Goal: Information Seeking & Learning: Learn about a topic

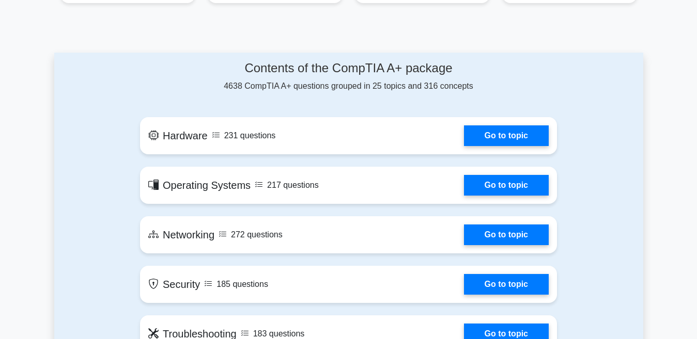
scroll to position [509, 0]
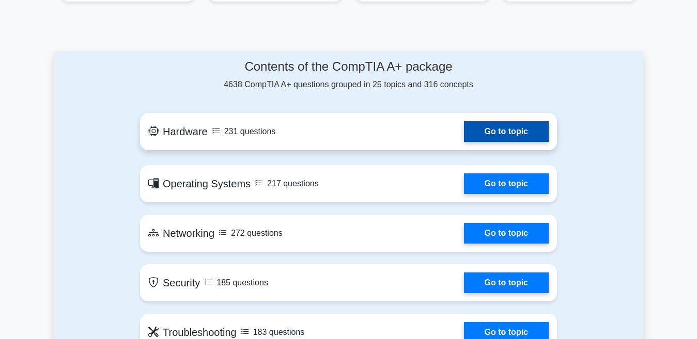
click at [506, 136] on link "Go to topic" at bounding box center [506, 131] width 85 height 21
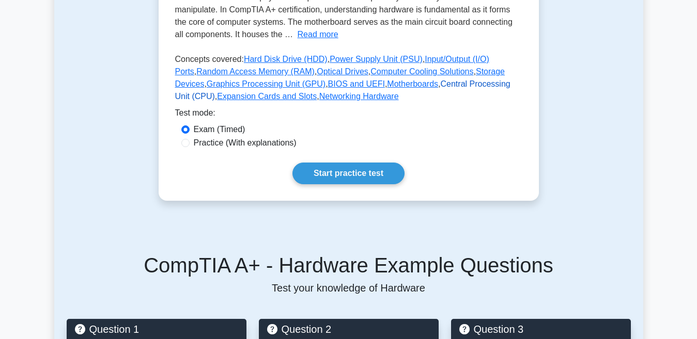
scroll to position [254, 0]
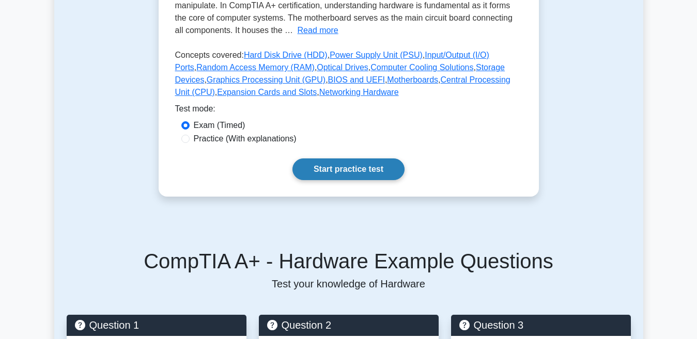
click at [345, 173] on link "Start practice test" at bounding box center [348, 170] width 112 height 22
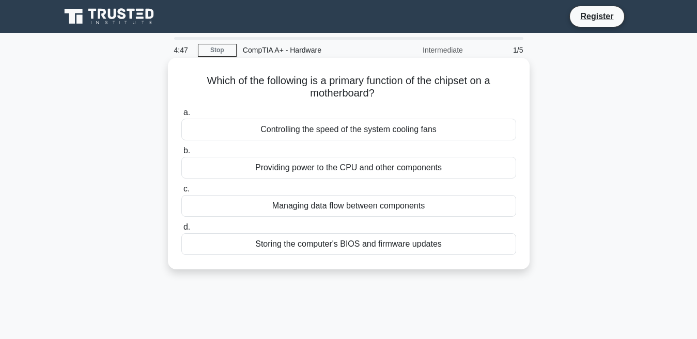
click at [188, 126] on div "Controlling the speed of the system cooling fans" at bounding box center [348, 130] width 335 height 22
click at [181, 116] on input "a. Controlling the speed of the system cooling fans" at bounding box center [181, 113] width 0 height 7
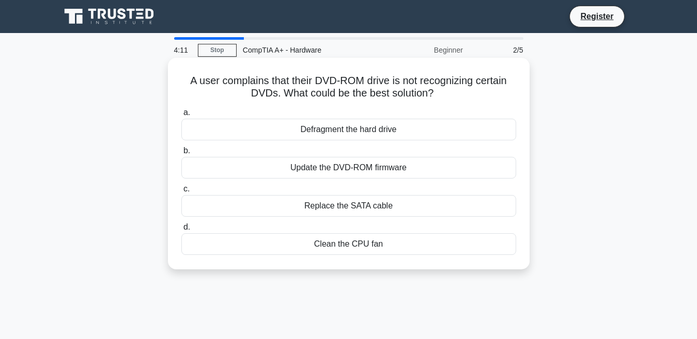
click at [364, 171] on div "Update the DVD-ROM firmware" at bounding box center [348, 168] width 335 height 22
click at [181, 154] on input "b. Update the DVD-ROM firmware" at bounding box center [181, 151] width 0 height 7
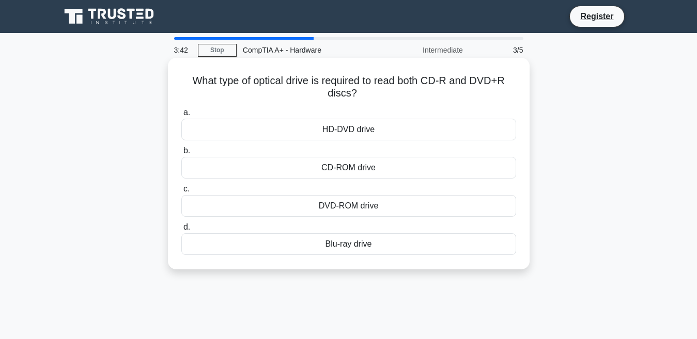
click at [350, 211] on div "DVD-ROM drive" at bounding box center [348, 206] width 335 height 22
click at [181, 193] on input "c. DVD-ROM drive" at bounding box center [181, 189] width 0 height 7
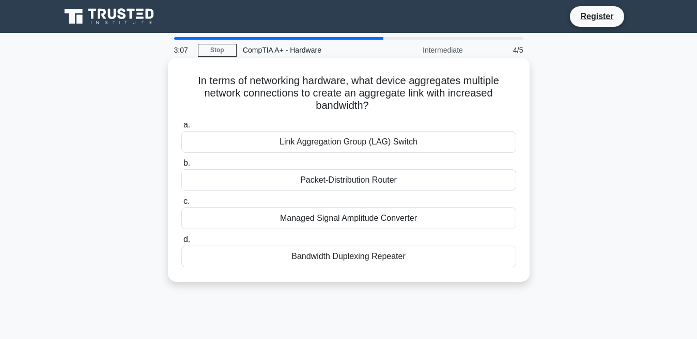
click at [410, 145] on div "Link Aggregation Group (LAG) Switch" at bounding box center [348, 142] width 335 height 22
click at [181, 129] on input "a. Link Aggregation Group (LAG) Switch" at bounding box center [181, 125] width 0 height 7
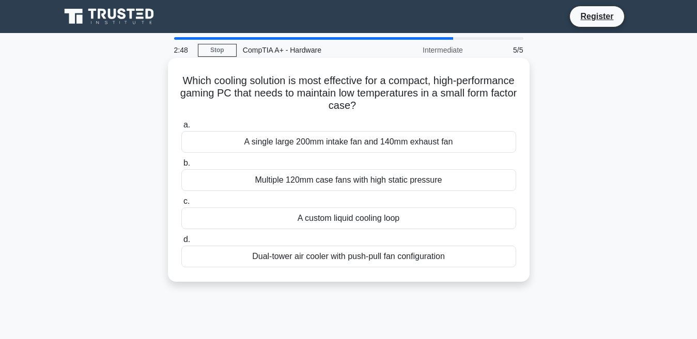
click at [406, 259] on div "Dual-tower air cooler with push-pull fan configuration" at bounding box center [348, 257] width 335 height 22
click at [181, 243] on input "d. Dual-tower air cooler with push-pull fan configuration" at bounding box center [181, 240] width 0 height 7
